Goal: Navigation & Orientation: Find specific page/section

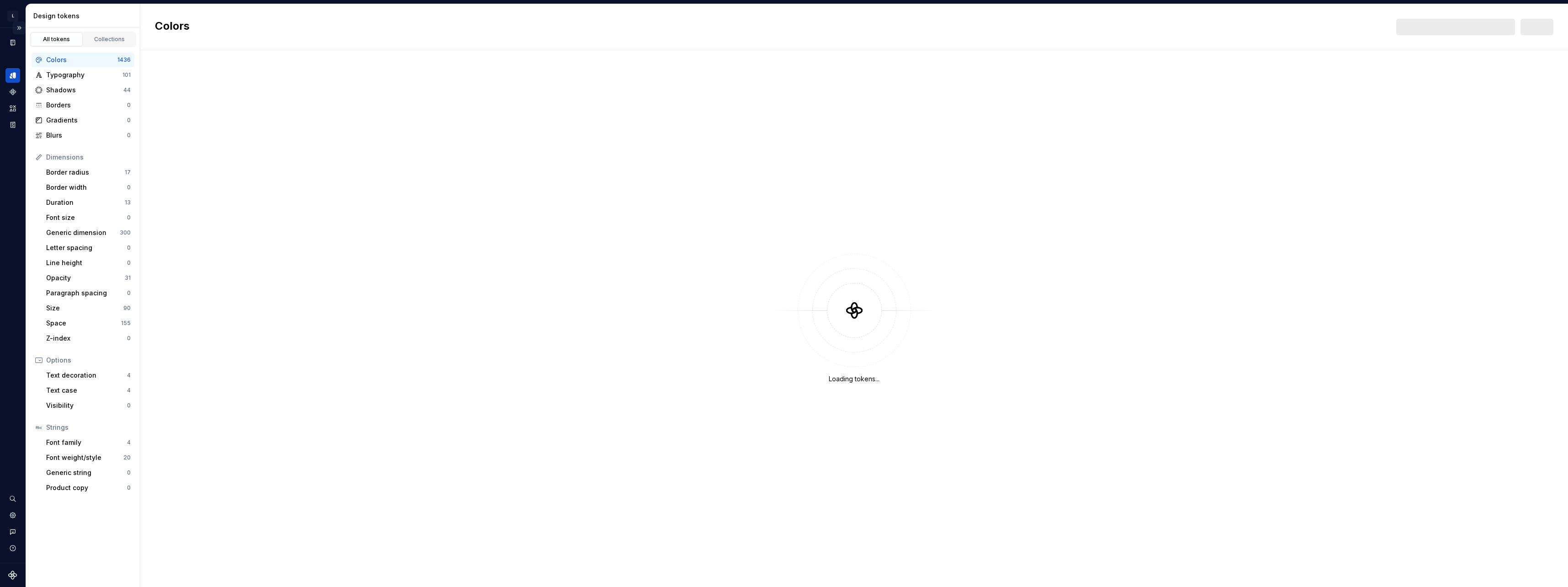
click at [19, 27] on button "Expand sidebar" at bounding box center [19, 27] width 13 height 13
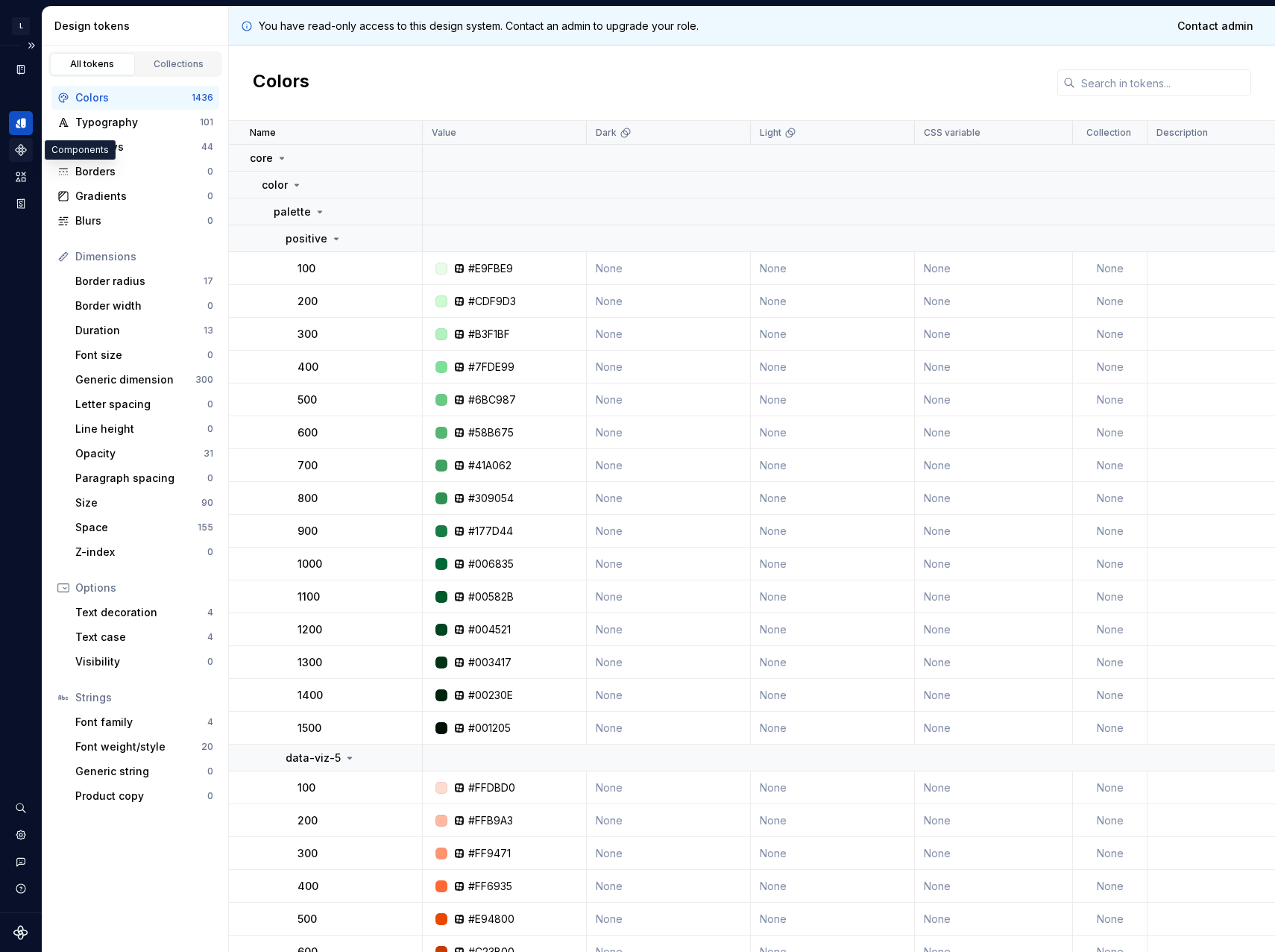
click at [21, 148] on icon "Components" at bounding box center [21, 150] width 10 height 10
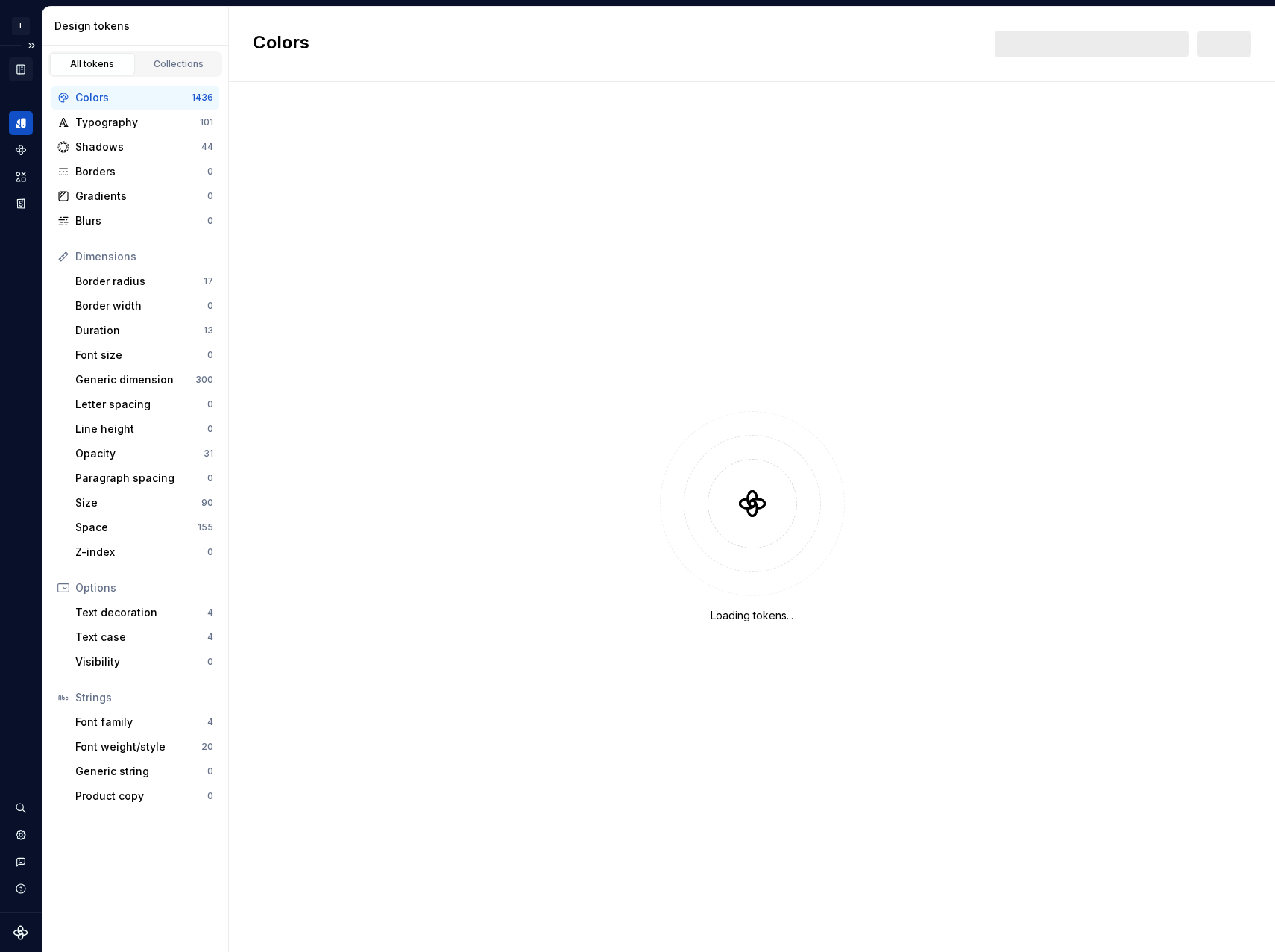
click at [23, 73] on icon "Documentation" at bounding box center [23, 70] width 6 height 8
